Goal: Task Accomplishment & Management: Manage account settings

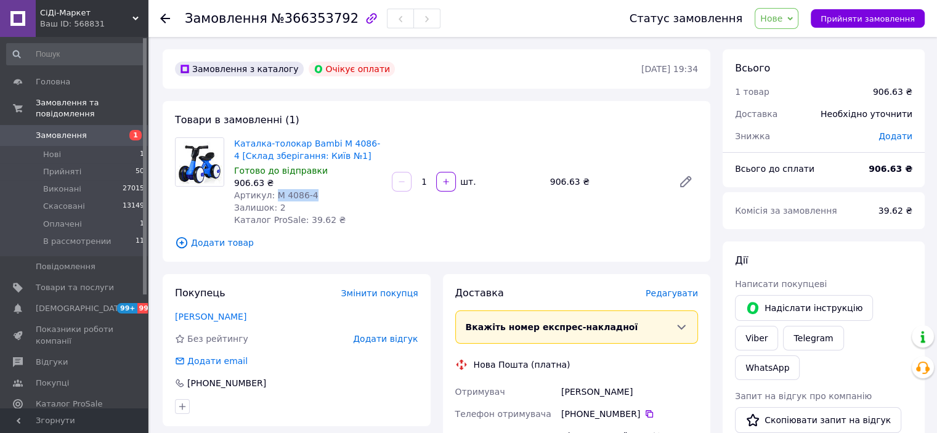
drag, startPoint x: 297, startPoint y: 194, endPoint x: 272, endPoint y: 199, distance: 25.1
click at [272, 199] on div "Артикул: M 4086-4" at bounding box center [308, 195] width 148 height 12
copy span "M 4086-4"
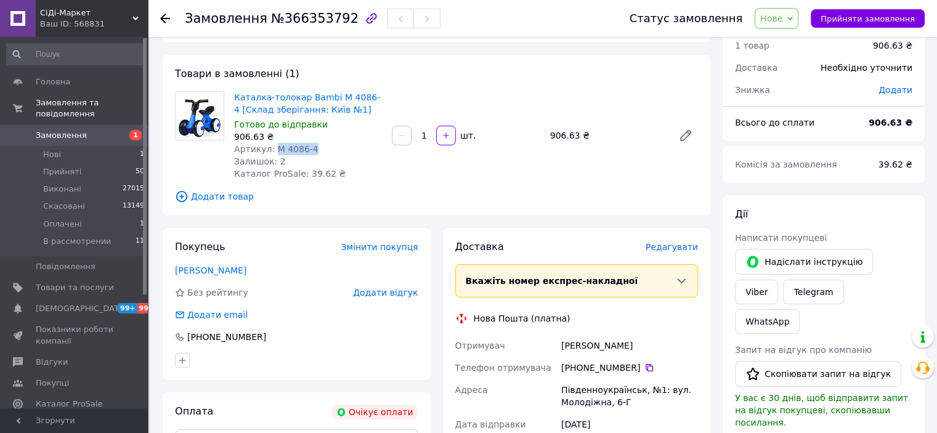
scroll to position [123, 0]
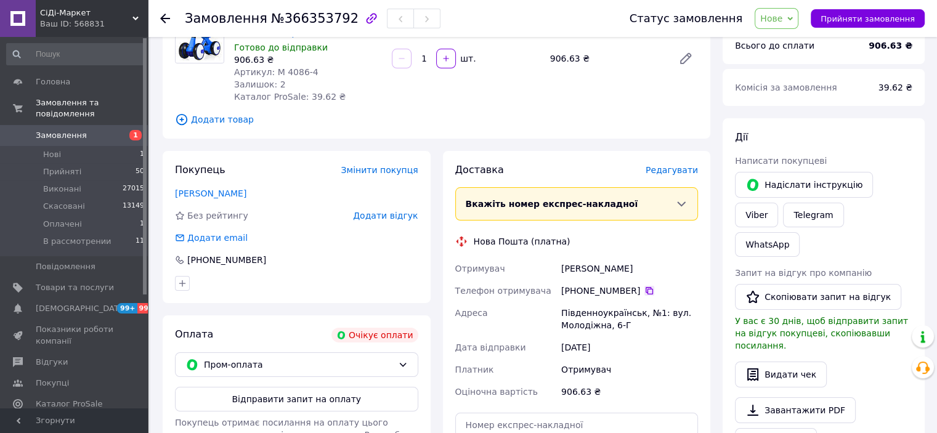
click at [645, 290] on icon at bounding box center [650, 291] width 10 height 10
drag, startPoint x: 624, startPoint y: 269, endPoint x: 557, endPoint y: 268, distance: 67.2
click at [557, 268] on div "Отримувач Губар Марія Телефон отримувача +380 97 094 69 56   Адреса Південноукр…" at bounding box center [577, 330] width 248 height 145
copy div "Отримувач Губар Марія"
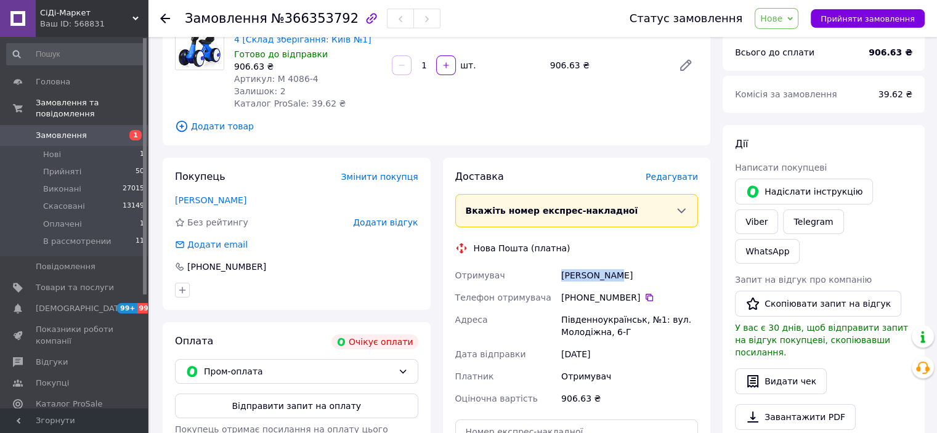
scroll to position [185, 0]
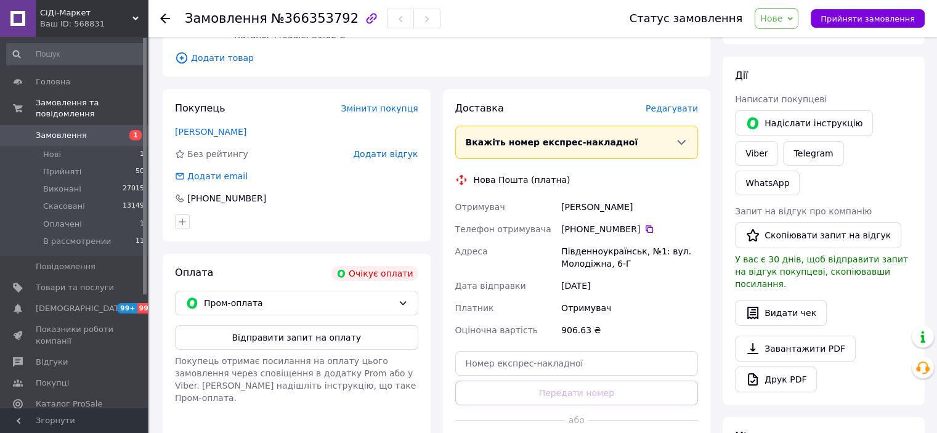
click at [574, 252] on div "Південноукраїнськ, №1: вул. Молодіжна, 6-Г" at bounding box center [630, 257] width 142 height 35
copy div "Південноукраїнськ"
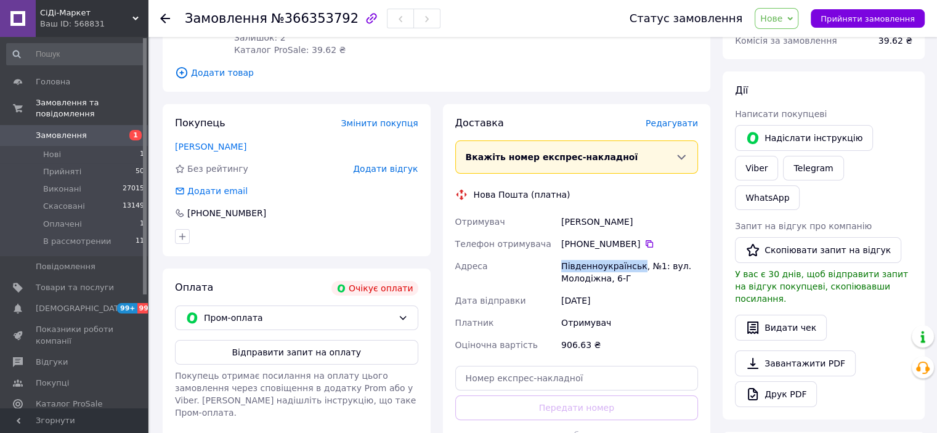
scroll to position [0, 0]
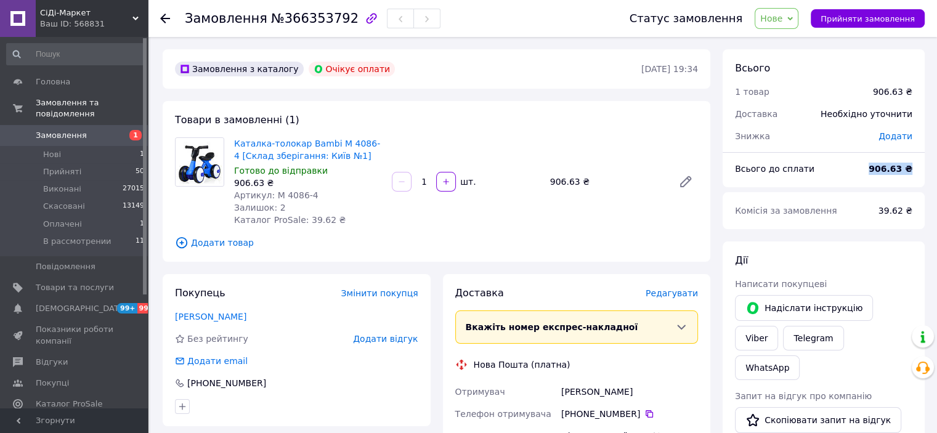
drag, startPoint x: 868, startPoint y: 168, endPoint x: 912, endPoint y: 168, distance: 44.4
click at [912, 168] on div "Всього до сплати 906.63 ₴" at bounding box center [824, 168] width 192 height 27
copy div "Всього до сплати 906.63 ₴"
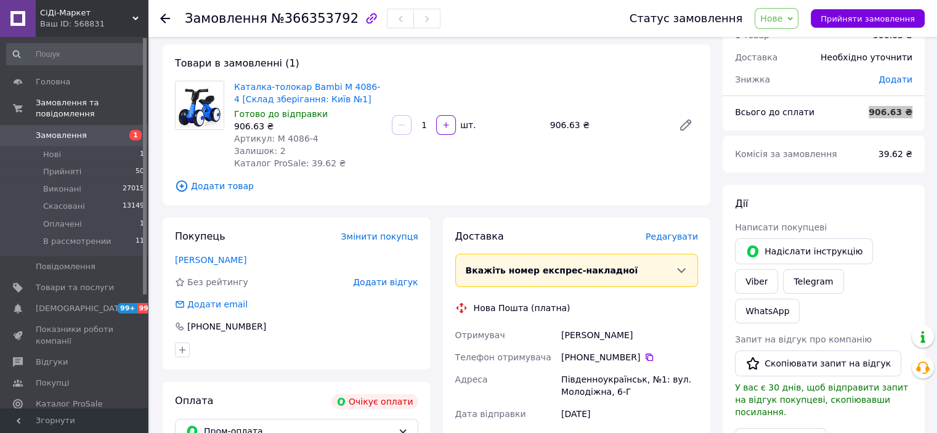
scroll to position [123, 0]
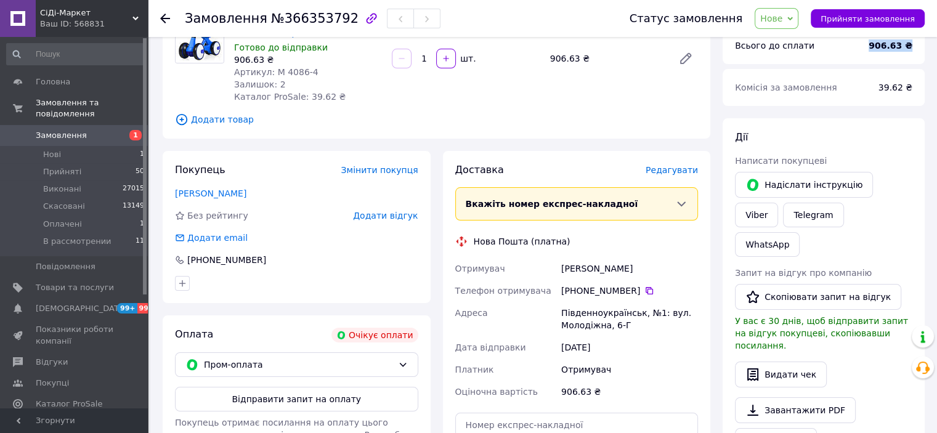
click at [798, 26] on span "Нове" at bounding box center [777, 18] width 44 height 21
click at [790, 120] on li "В рассмотрении" at bounding box center [795, 117] width 81 height 18
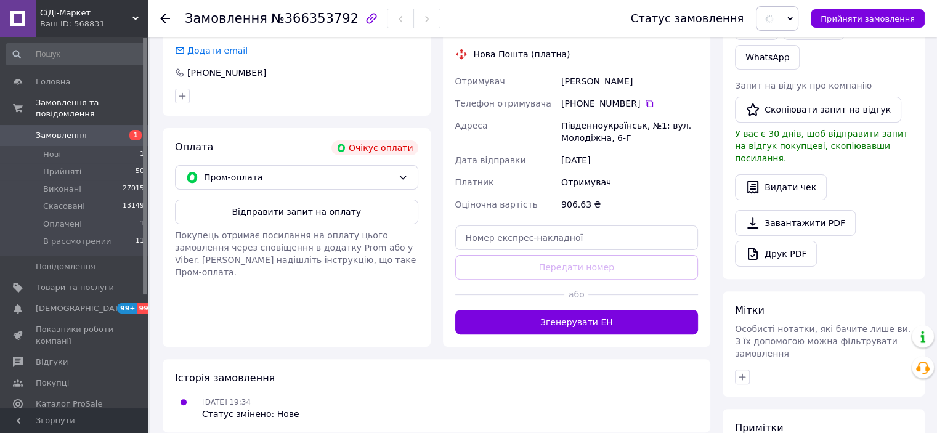
scroll to position [406, 0]
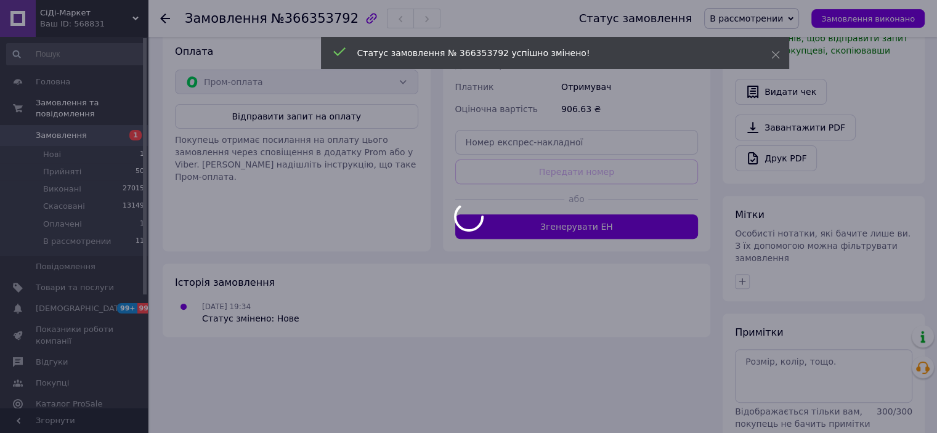
click at [757, 313] on div at bounding box center [468, 216] width 937 height 433
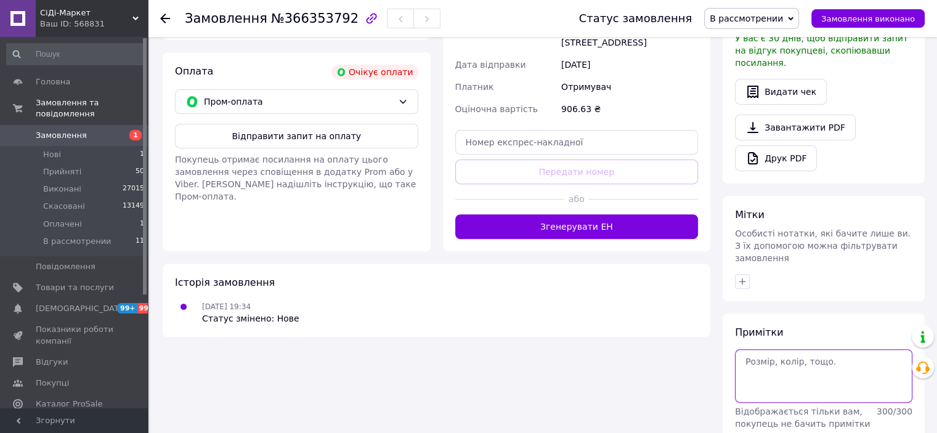
click at [828, 349] on textarea at bounding box center [823, 375] width 177 height 53
paste textarea "№ 53453 від 12.10.2025 19:37 успішно оформлено."
type textarea "№ 53453 від 12.10.2025 19:37 успішно оформлено."
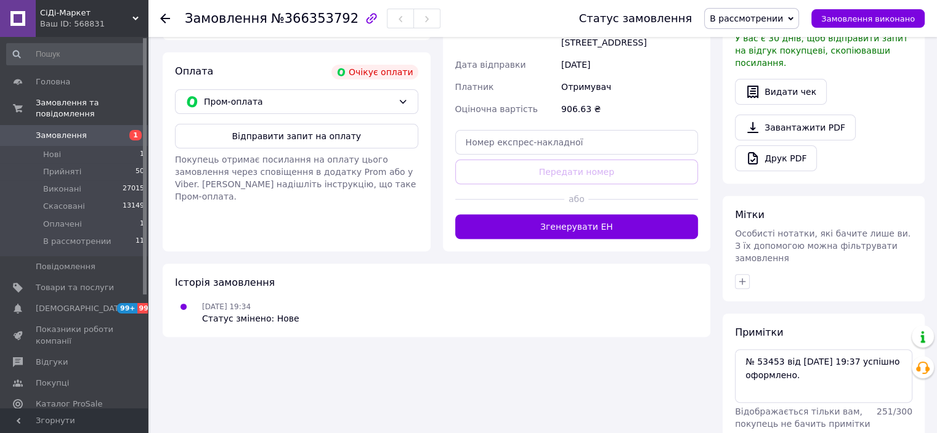
drag, startPoint x: 867, startPoint y: 397, endPoint x: 865, endPoint y: 389, distance: 8.2
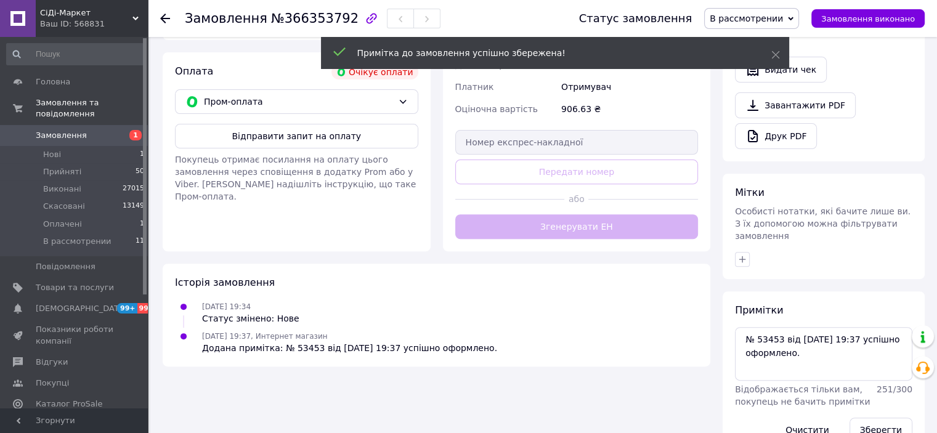
scroll to position [384, 0]
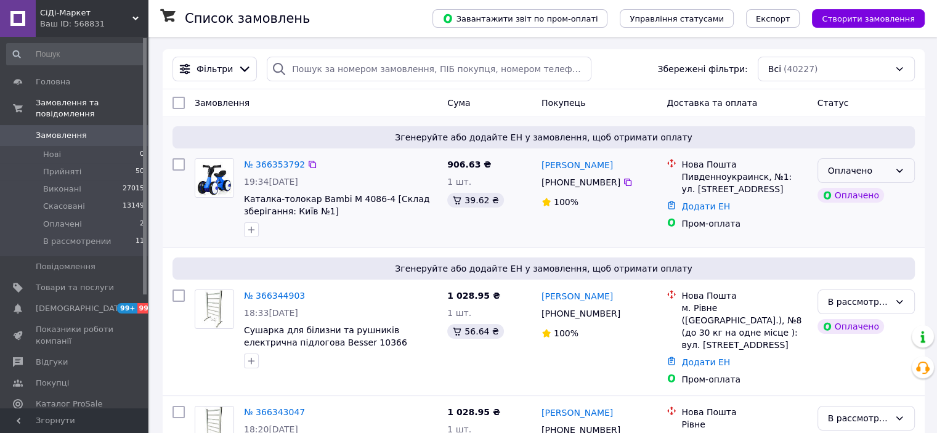
click at [857, 169] on div "Оплачено" at bounding box center [859, 171] width 62 height 14
click at [844, 266] on li "В рассмотрении" at bounding box center [866, 264] width 96 height 22
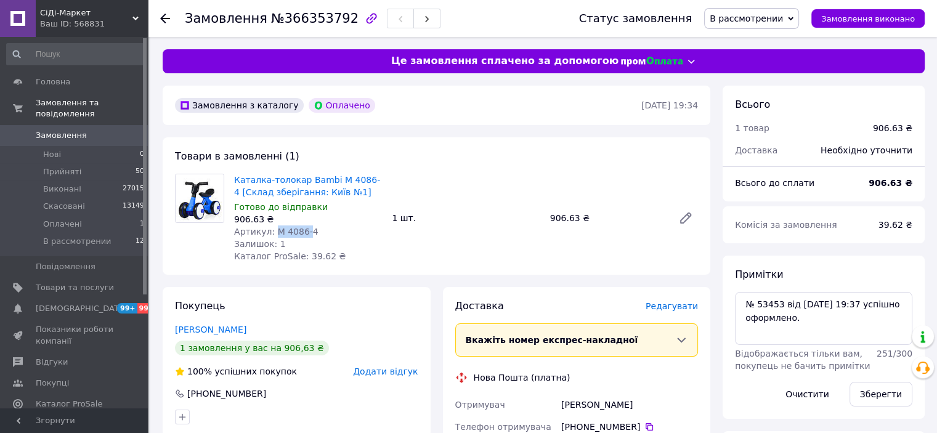
drag, startPoint x: 301, startPoint y: 234, endPoint x: 271, endPoint y: 234, distance: 29.6
click at [271, 234] on span "Артикул: M 4086-4" at bounding box center [276, 232] width 84 height 10
copy span "M 4086-"
